Goal: Information Seeking & Learning: Find specific fact

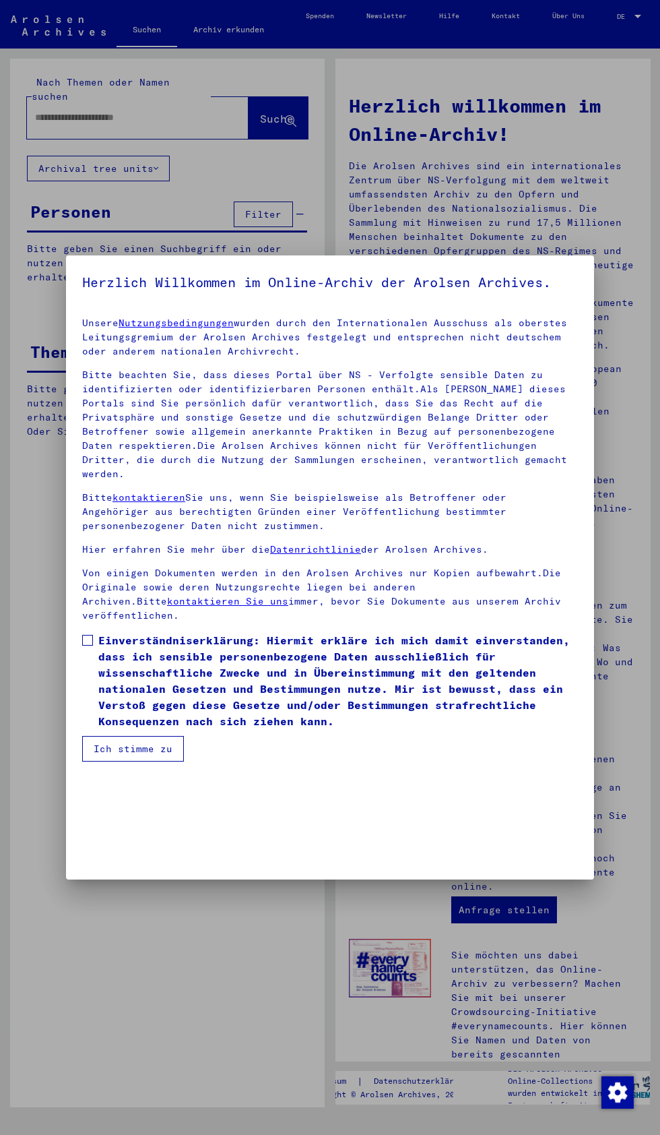
scroll to position [284, 0]
click at [88, 646] on span at bounding box center [87, 640] width 11 height 11
click at [169, 762] on button "Ich stimme zu" at bounding box center [133, 749] width 102 height 26
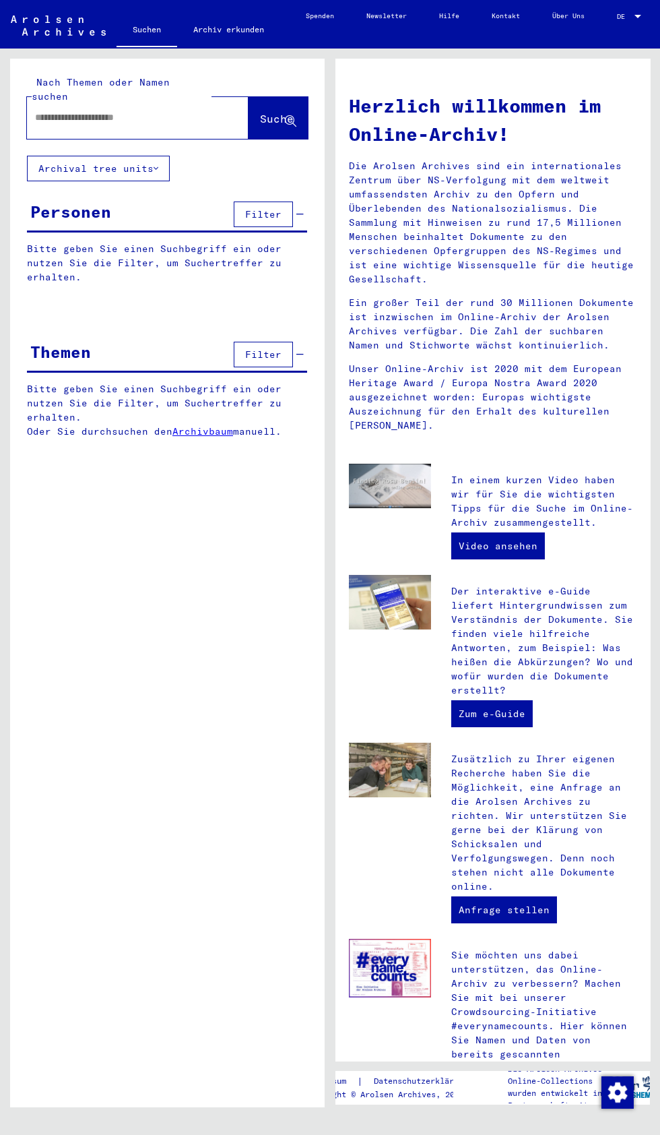
click at [119, 111] on input "text" at bounding box center [121, 118] width 173 height 14
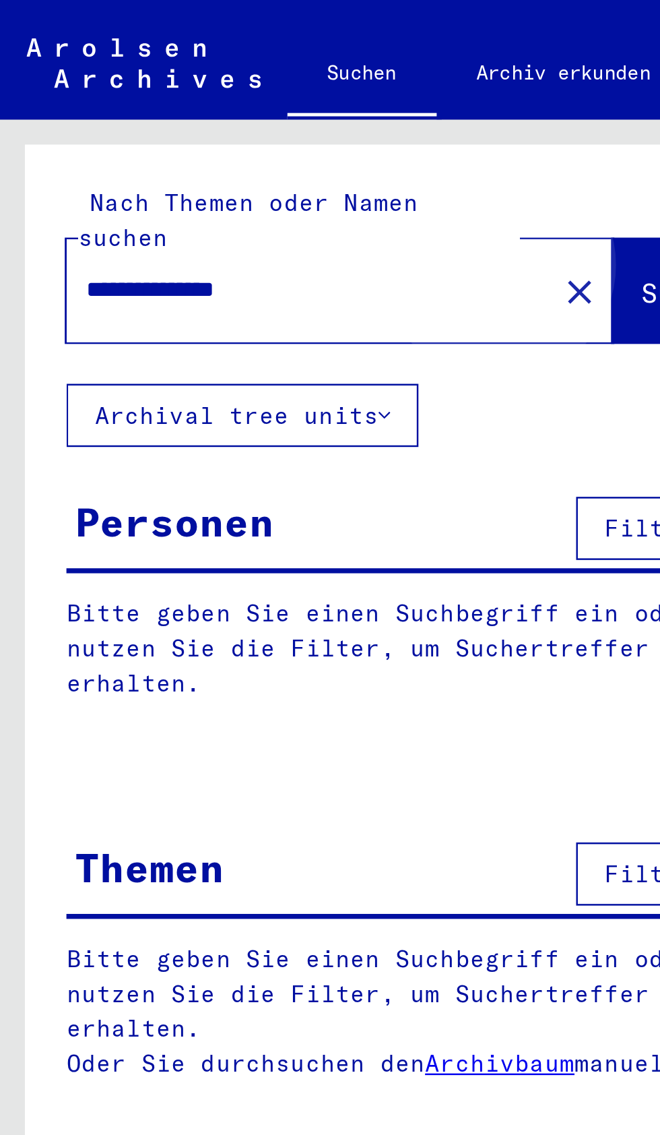
type input "**********"
click at [260, 112] on span "Suche" at bounding box center [277, 118] width 34 height 13
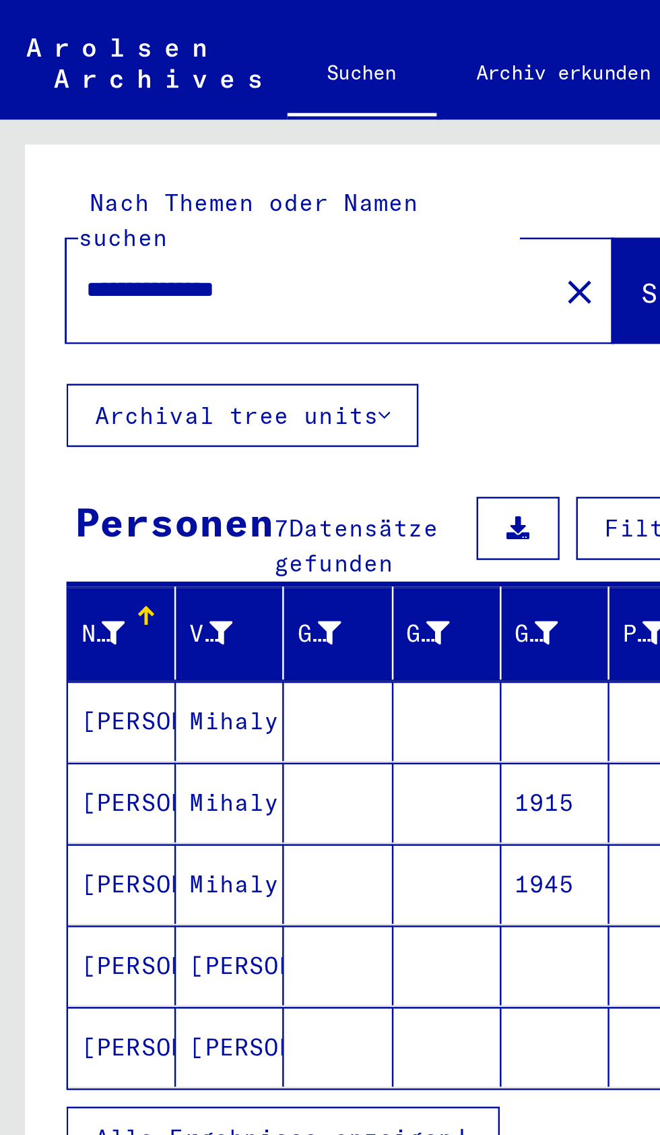
scroll to position [75, 0]
click at [185, 449] on button "Alle Ergebnisse anzeigen" at bounding box center [115, 462] width 176 height 26
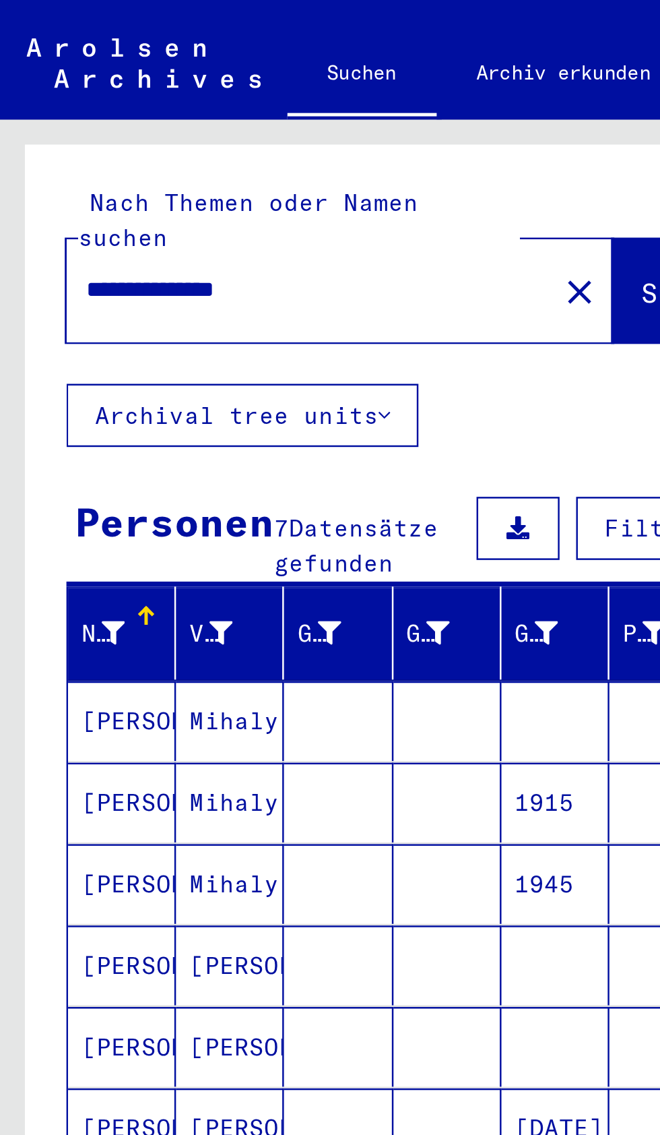
click at [214, 441] on mat-cell "[DATE]" at bounding box center [226, 457] width 44 height 32
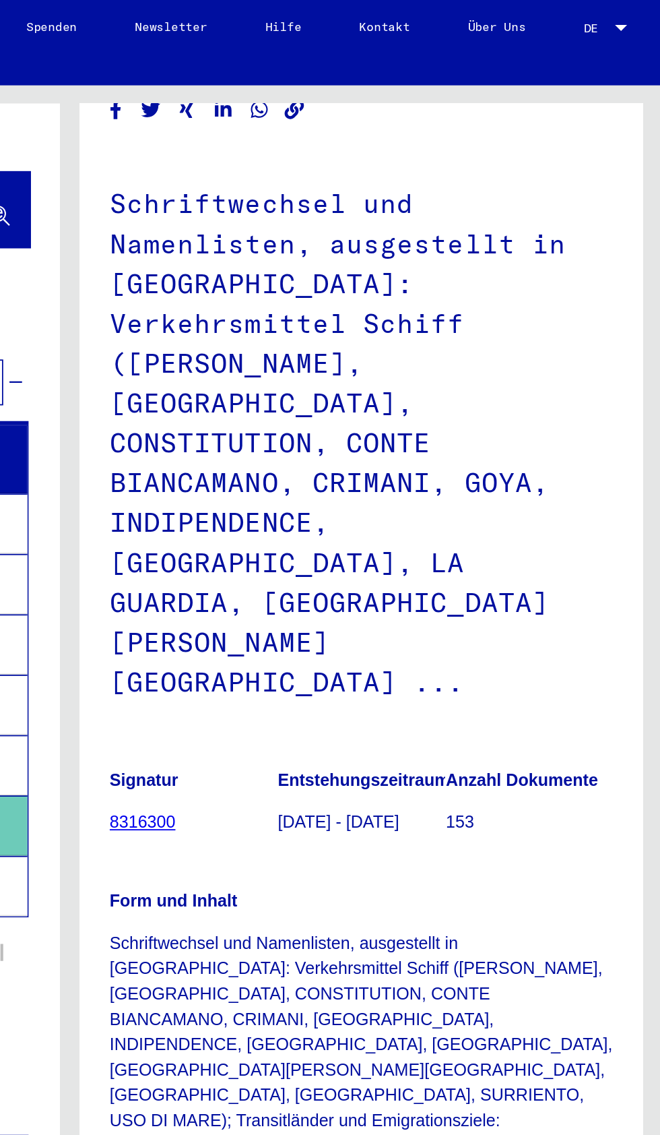
click at [421, 836] on img at bounding box center [414, 863] width 84 height 54
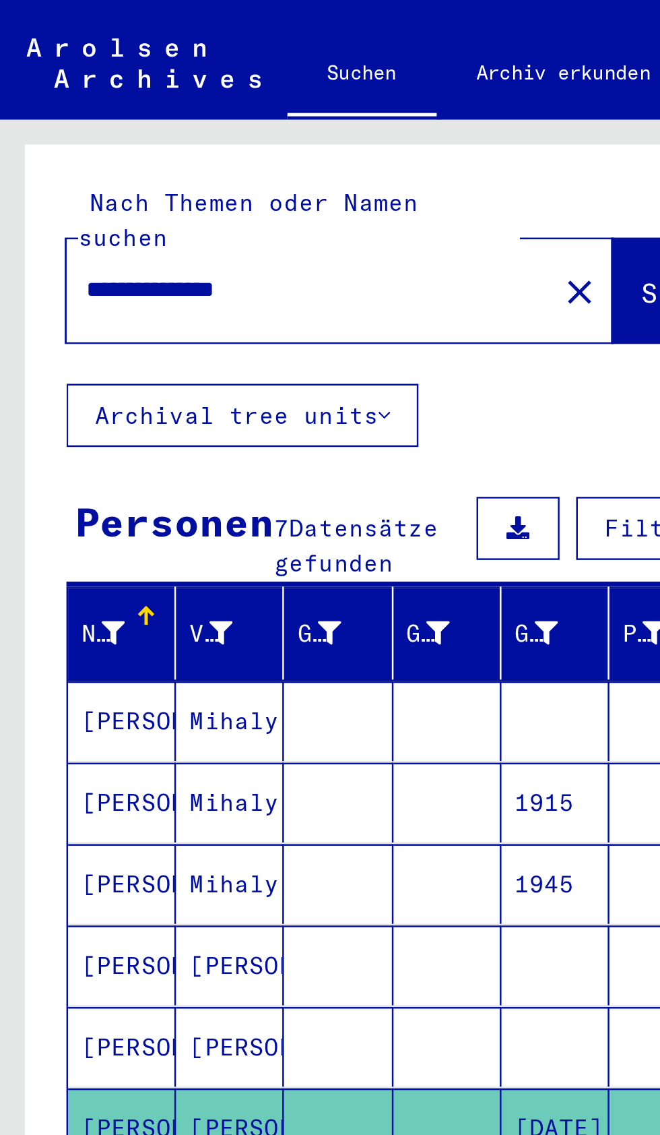
click at [168, 408] on mat-cell at bounding box center [182, 424] width 44 height 32
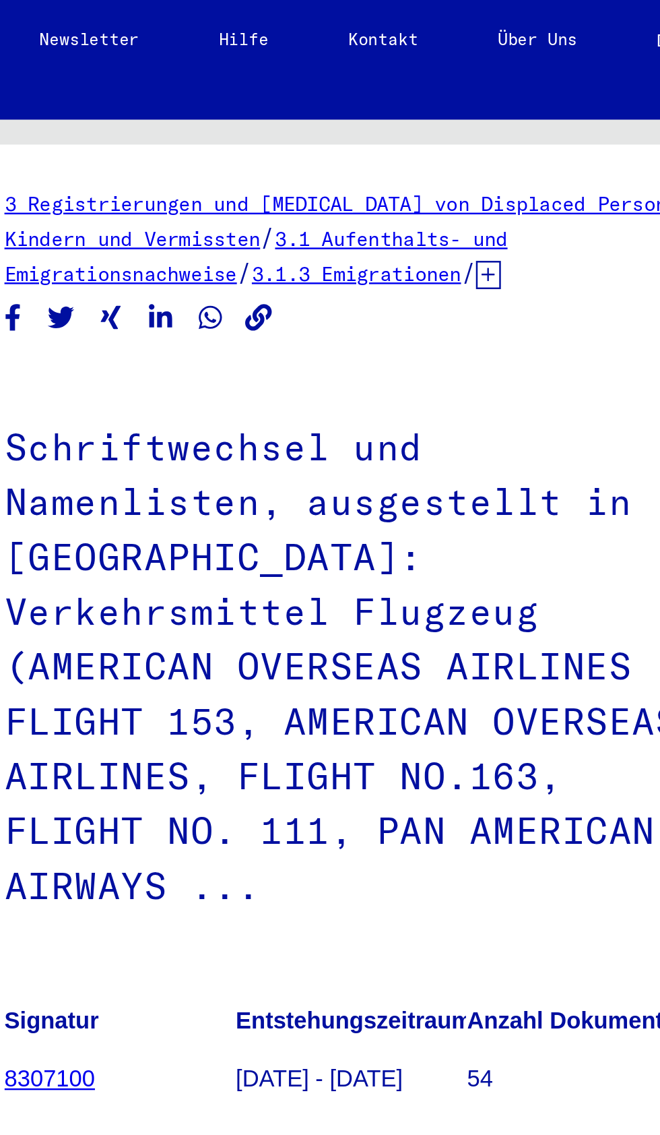
scroll to position [244, 0]
click at [421, 688] on img at bounding box center [414, 714] width 84 height 53
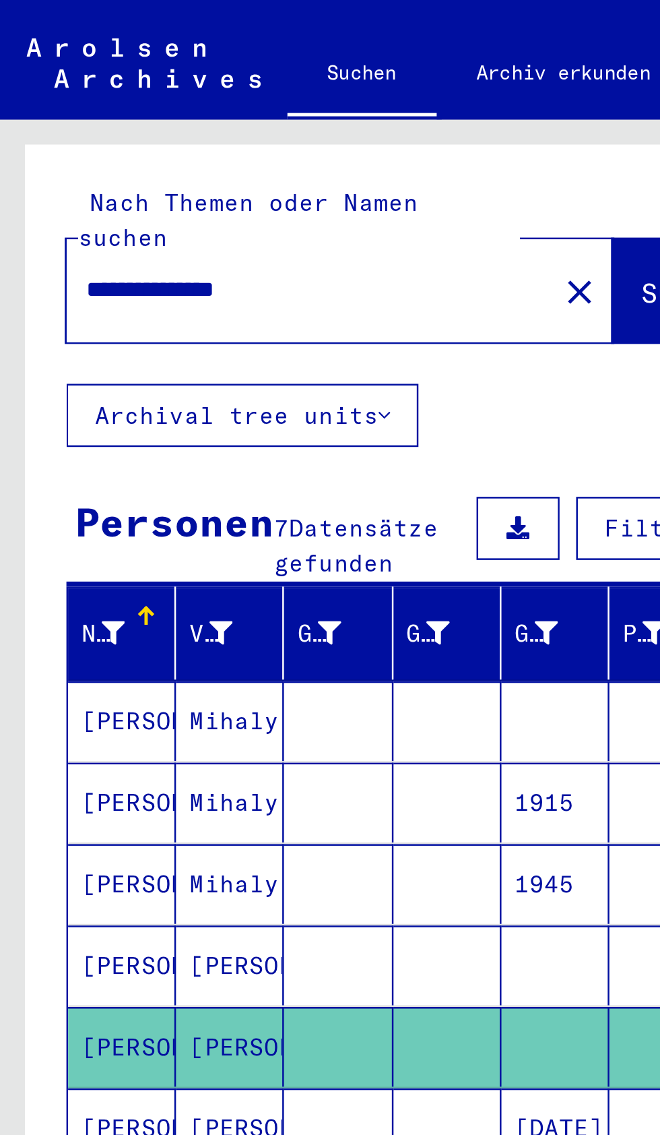
click at [166, 375] on mat-cell at bounding box center [182, 391] width 44 height 32
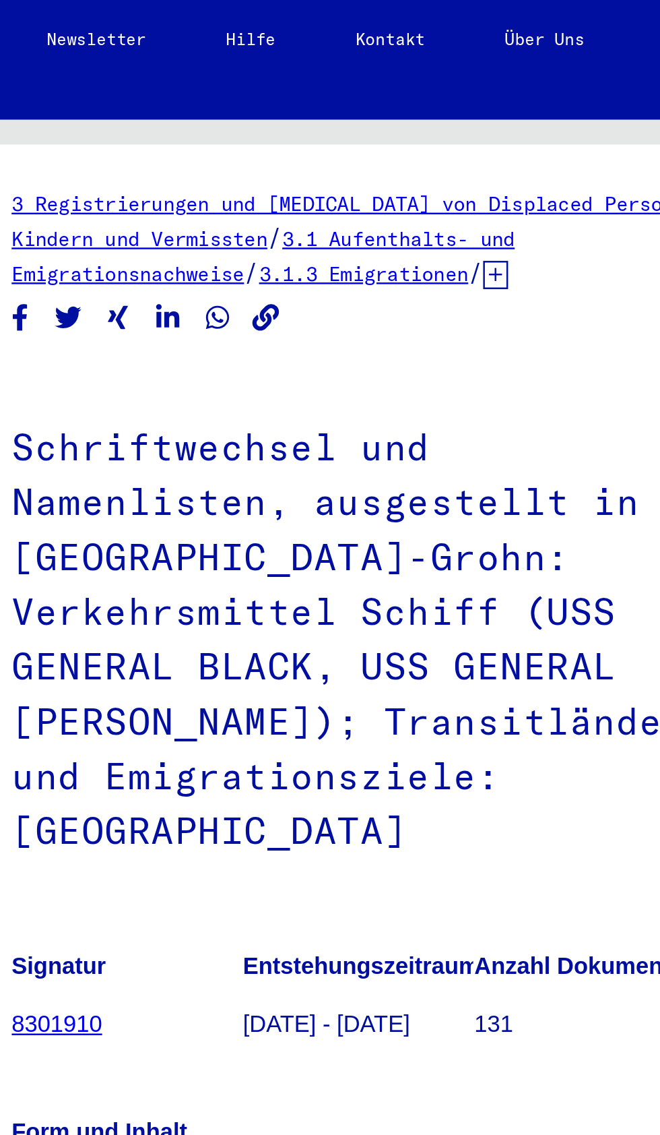
scroll to position [150, 0]
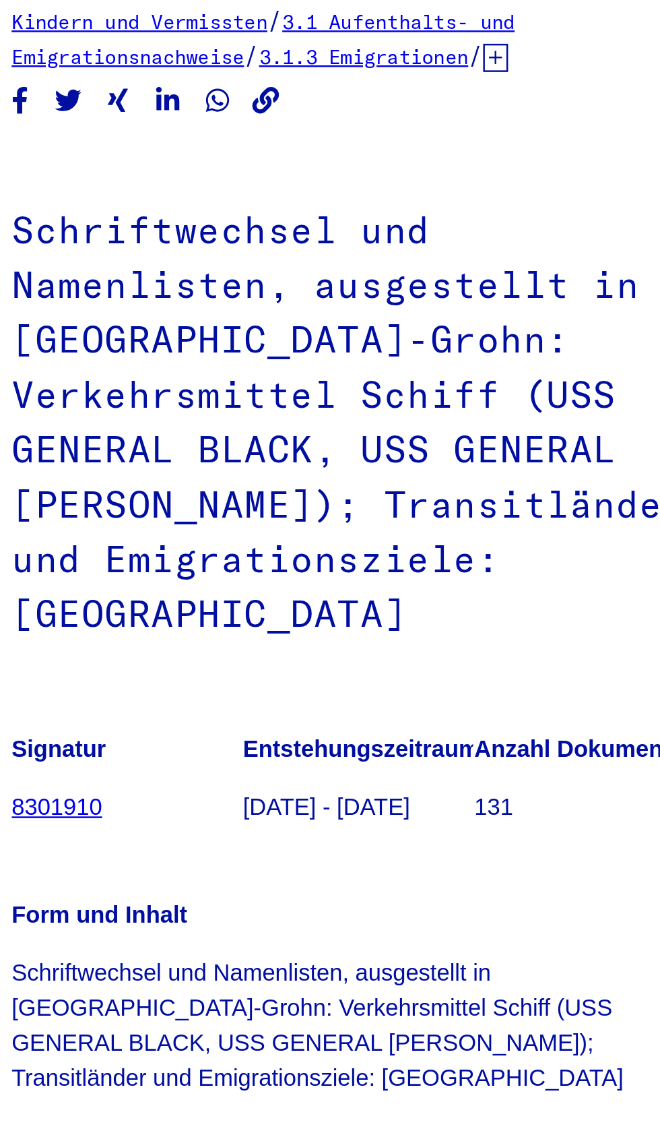
click at [431, 609] on img at bounding box center [414, 635] width 84 height 53
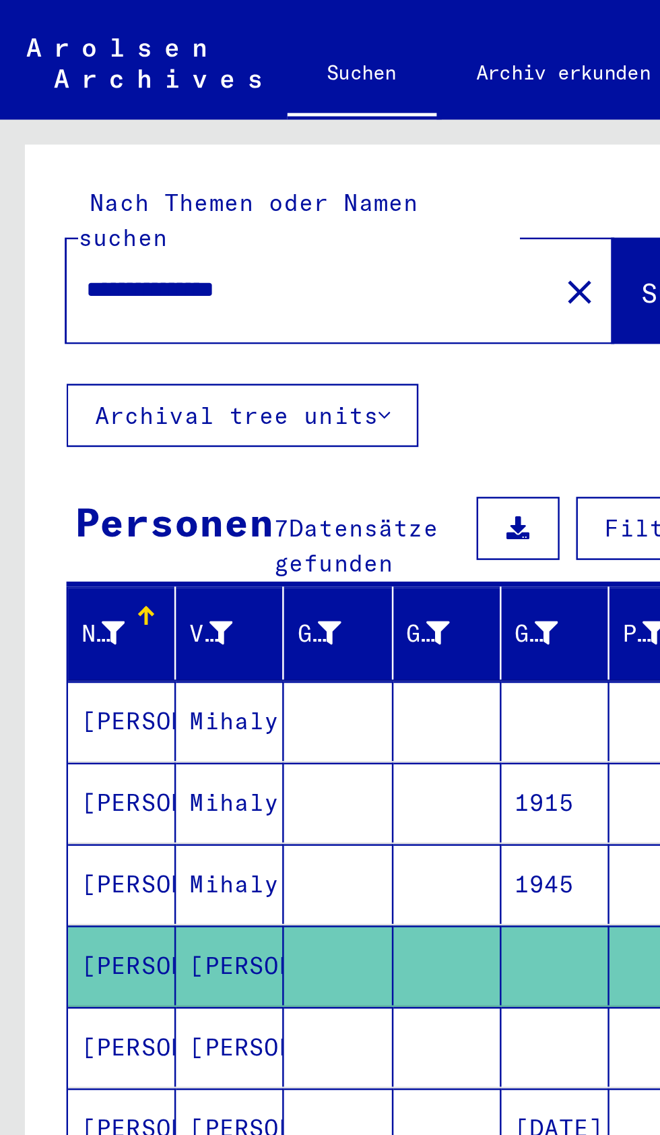
click at [170, 309] on mat-cell at bounding box center [182, 325] width 44 height 32
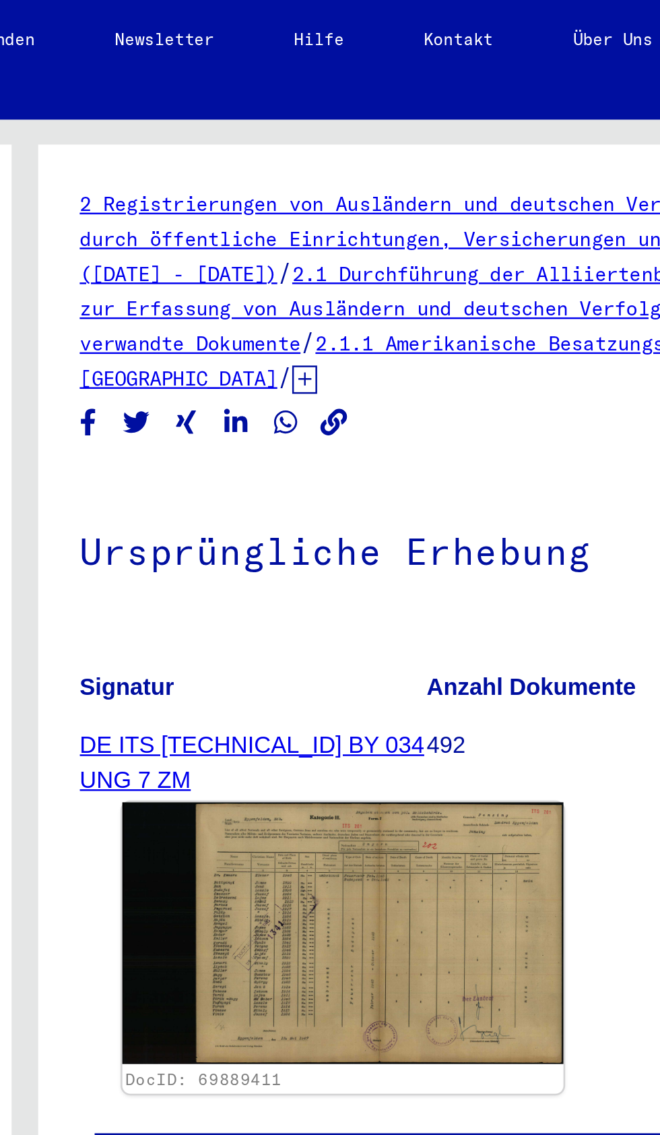
click at [470, 326] on img at bounding box center [459, 379] width 179 height 106
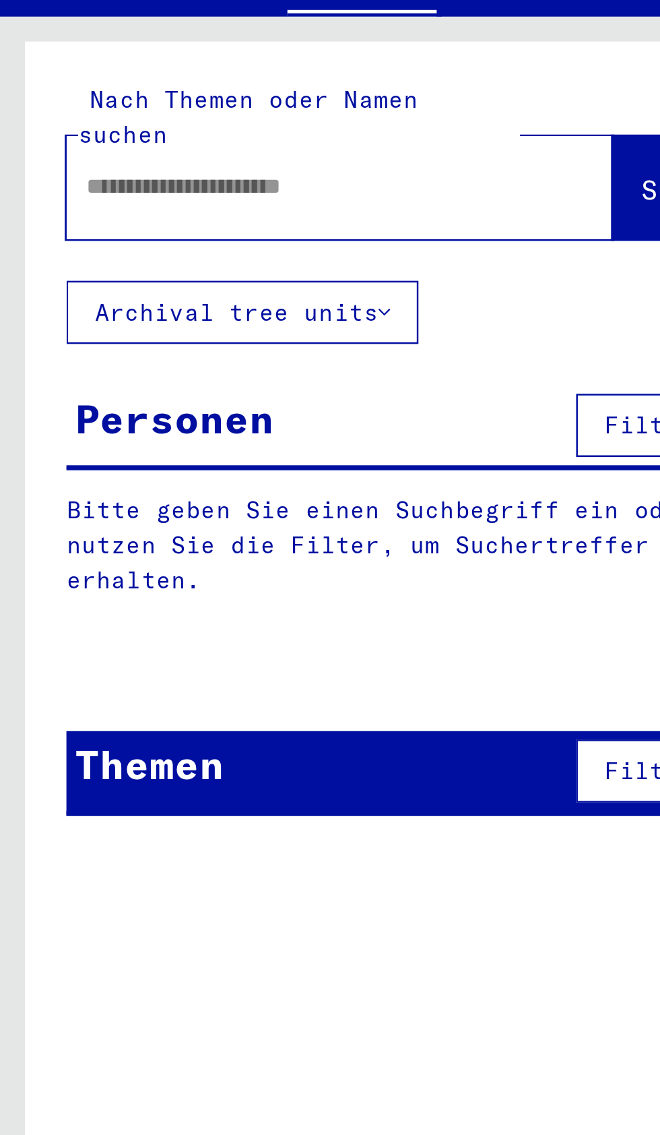
scroll to position [0, 1]
